Goal: Task Accomplishment & Management: Manage account settings

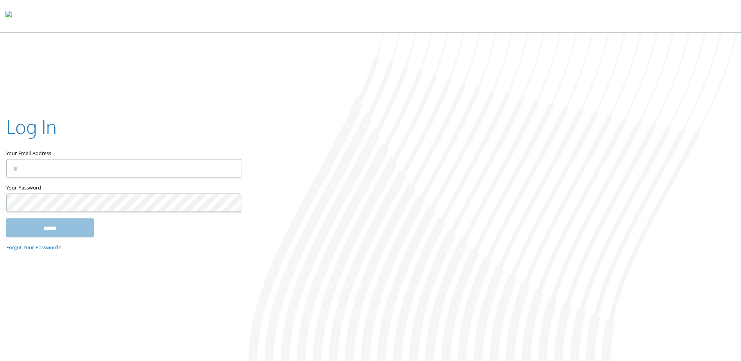
type input "**********"
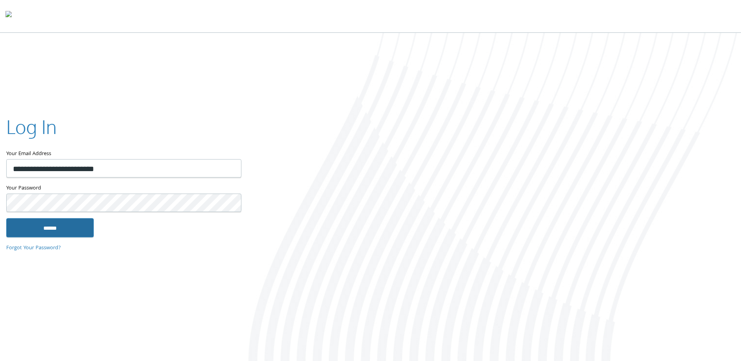
click at [63, 228] on input "******" at bounding box center [49, 227] width 87 height 19
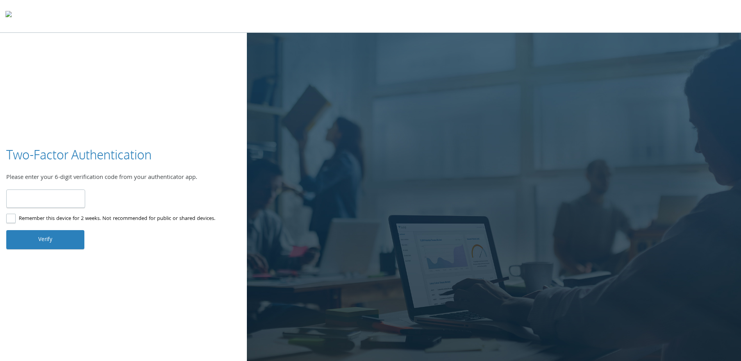
type input "******"
click at [39, 237] on button "Verify" at bounding box center [45, 239] width 78 height 19
